Goal: Information Seeking & Learning: Understand process/instructions

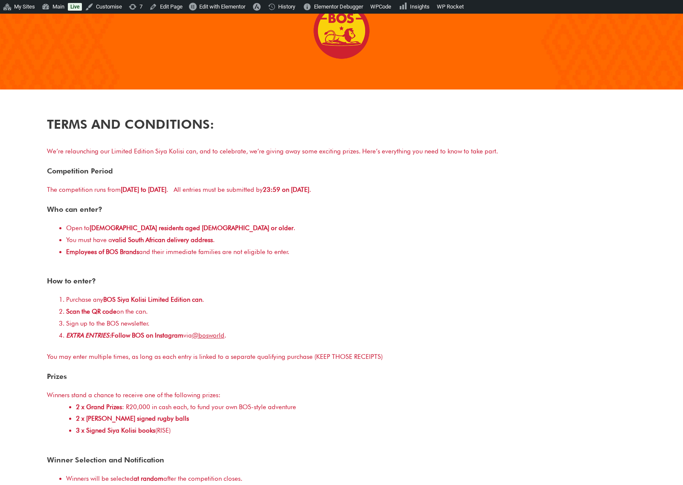
scroll to position [95, 0]
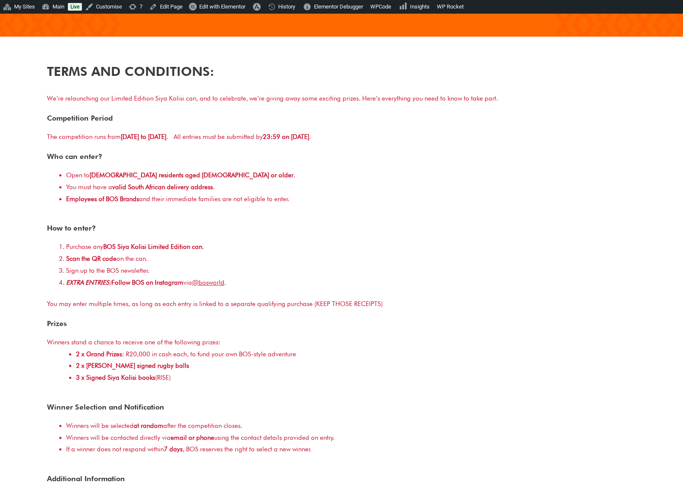
click at [87, 305] on div "You may enter multiple times, as long as each entry is linked to a separate qua…" at bounding box center [341, 304] width 589 height 12
drag, startPoint x: 90, startPoint y: 304, endPoint x: 127, endPoint y: 303, distance: 37.1
click at [127, 303] on div "You may enter multiple times, as long as each entry is linked to a separate qua…" at bounding box center [341, 304] width 589 height 12
click at [191, 313] on div "Terms and Conditions: We’re relaunching our Limited Edition Siya Kolisi can, an…" at bounding box center [341, 336] width 597 height 557
click at [110, 282] on em "EXTRA ENTRIES:" at bounding box center [88, 283] width 45 height 8
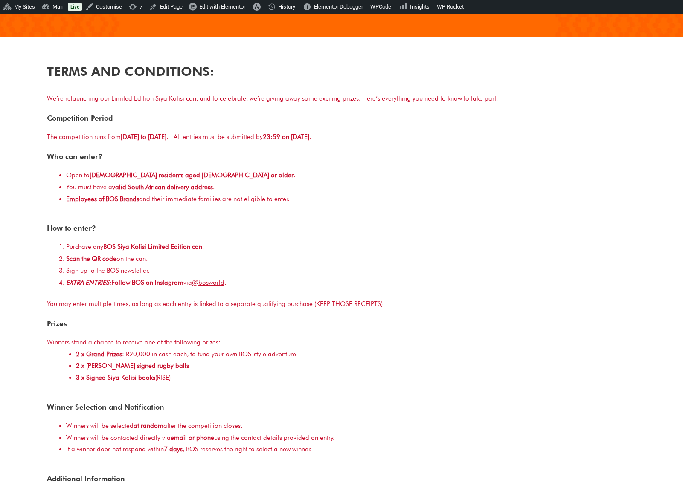
click at [119, 281] on b "EXTRA ENTRIES: Follow BOS on Instagram" at bounding box center [124, 283] width 117 height 8
click at [110, 281] on em "EXTRA ENTRIES:" at bounding box center [88, 283] width 45 height 8
drag, startPoint x: 126, startPoint y: 288, endPoint x: 117, endPoint y: 283, distance: 9.7
click at [126, 288] on div "EXTRA ENTRIES: Follow BOS on Instagram via @bosworld ." at bounding box center [351, 283] width 570 height 12
click at [109, 280] on em "EXTRA ENTRIES:" at bounding box center [88, 283] width 45 height 8
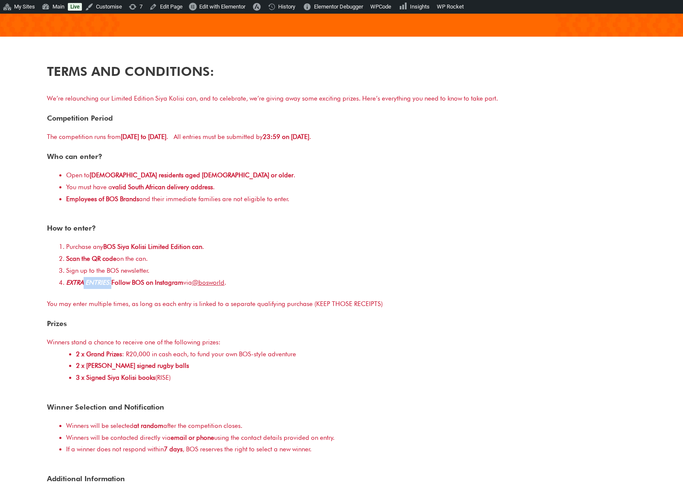
click at [83, 282] on em "EXTRA ENTRIES:" at bounding box center [88, 283] width 45 height 8
click at [110, 280] on em "EXTRA ENTRIES:" at bounding box center [88, 283] width 45 height 8
click at [179, 9] on link "Edit Page" at bounding box center [166, 7] width 40 height 14
